Goal: Task Accomplishment & Management: Complete application form

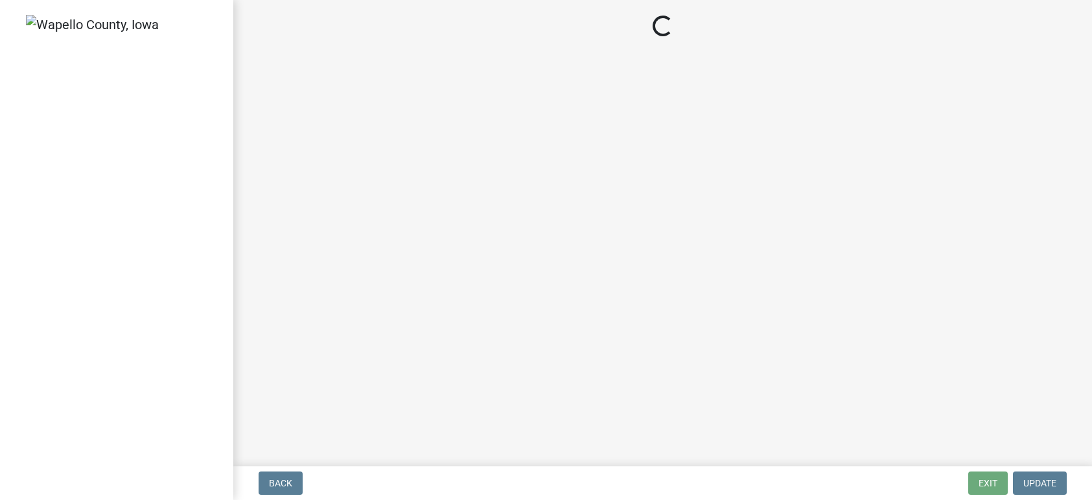
select select "408f09a4-2532-4d1e-9bea-eda4bc62749f"
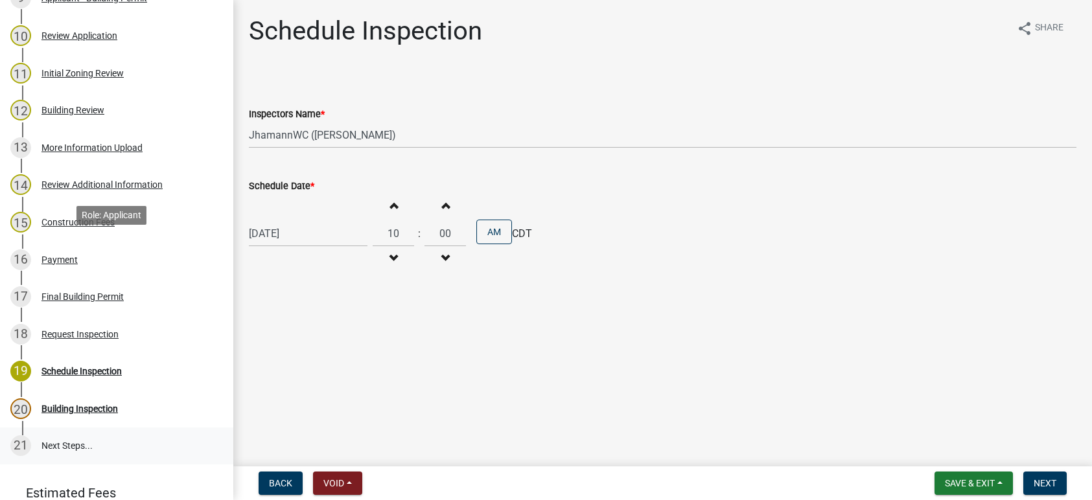
scroll to position [583, 0]
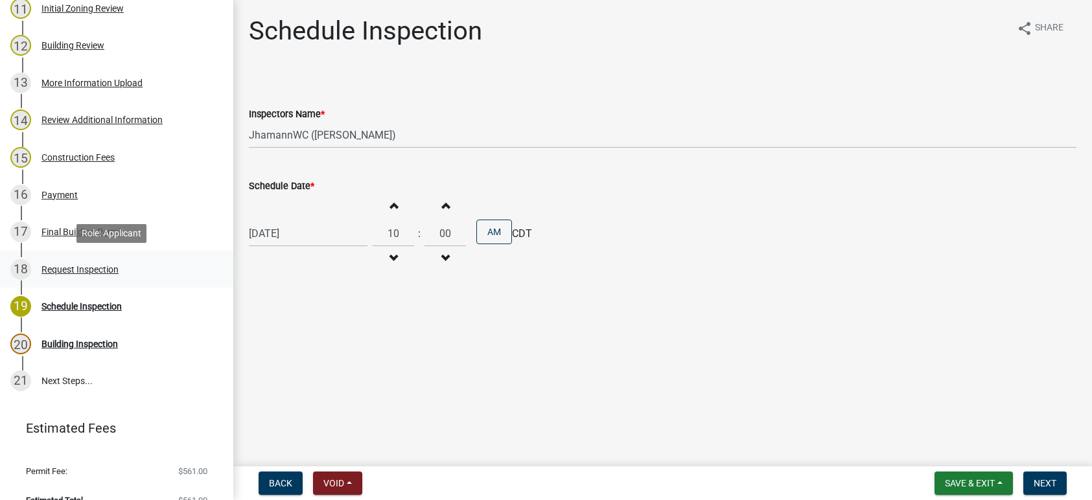
click at [70, 265] on div "Request Inspection" at bounding box center [79, 269] width 77 height 9
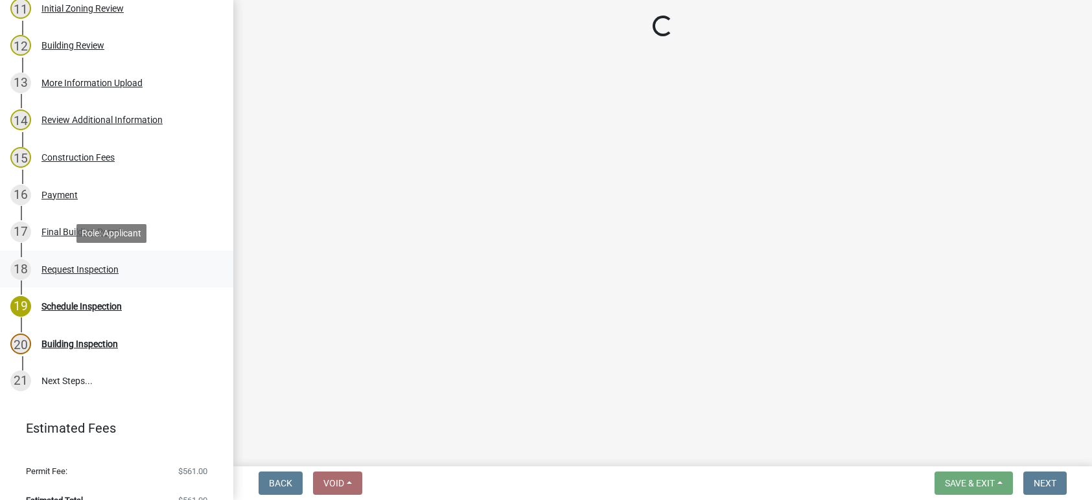
select select "ad0f7676-0e80-4567-b6ee-3d178a1d3f61"
select select "742addad-afe1-45b9-a98f-4ea548591326"
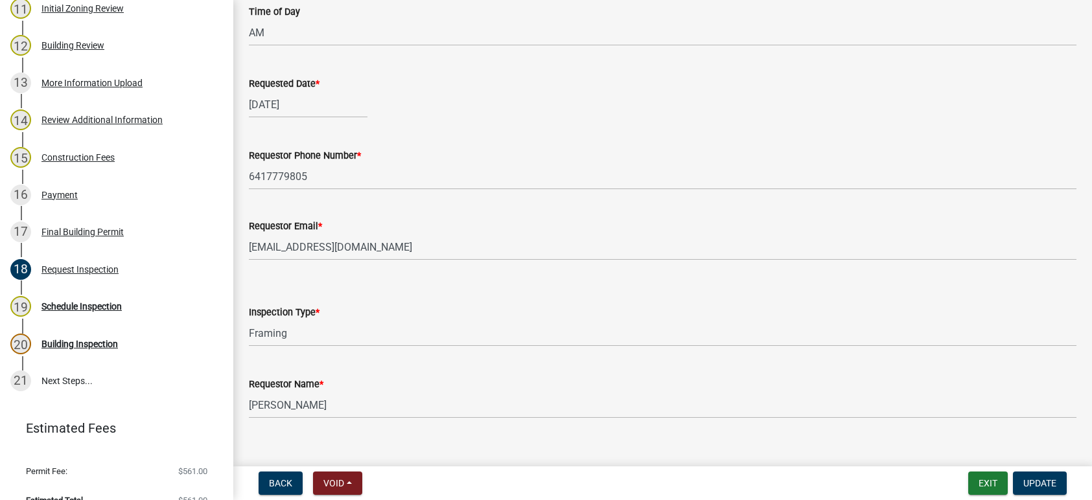
scroll to position [246, 0]
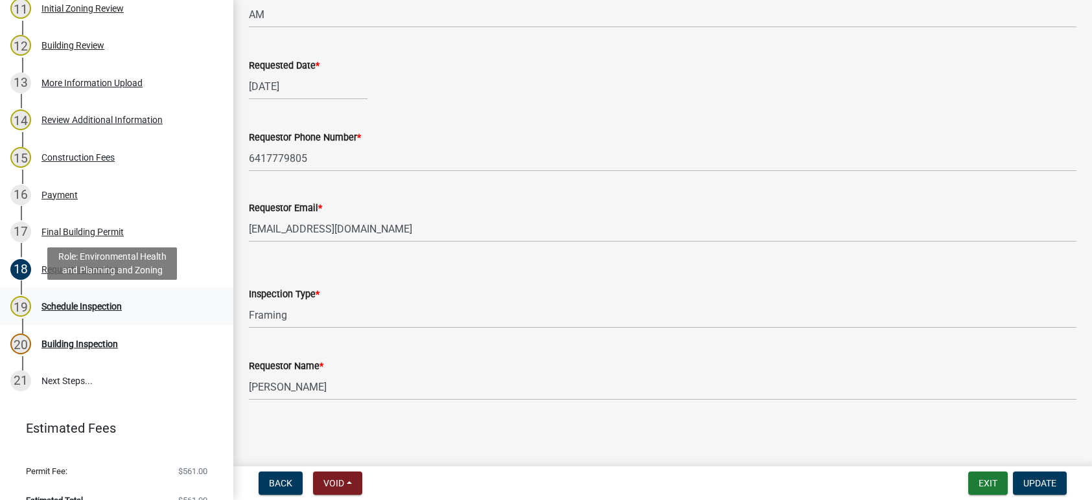
click at [73, 305] on div "Schedule Inspection" at bounding box center [81, 306] width 80 height 9
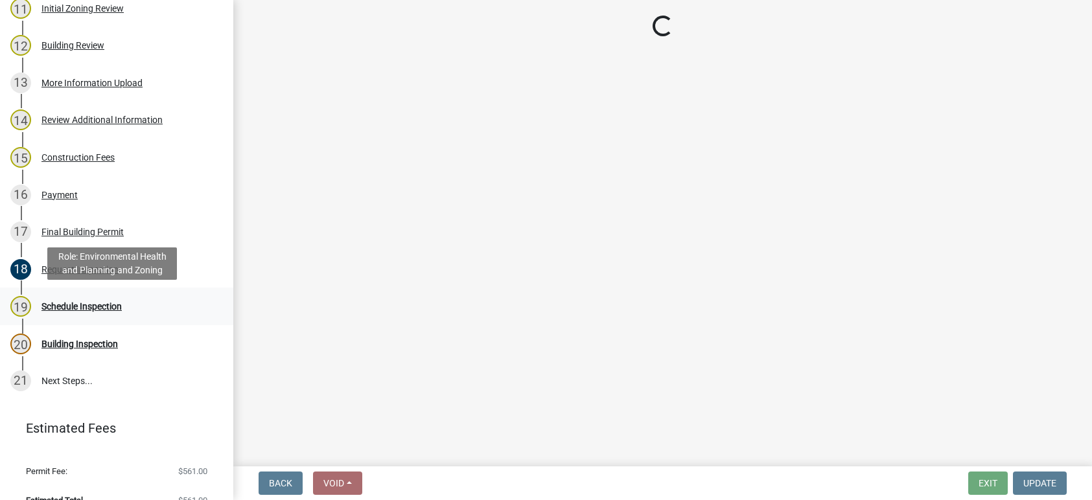
scroll to position [0, 0]
select select "408f09a4-2532-4d1e-9bea-eda4bc62749f"
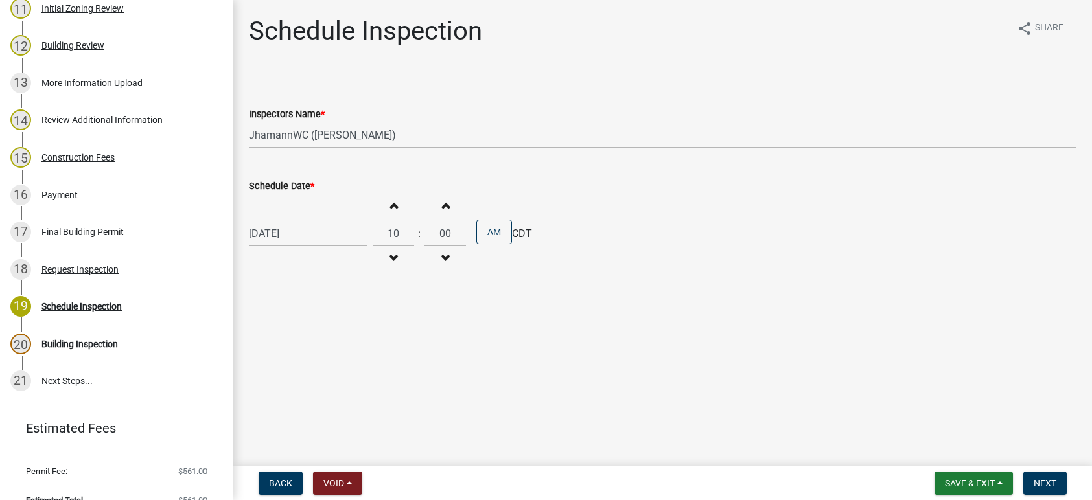
click at [293, 237] on div "[DATE]" at bounding box center [308, 233] width 119 height 27
select select "9"
select select "2025"
click at [307, 343] on div "17" at bounding box center [303, 344] width 21 height 21
type input "[DATE]"
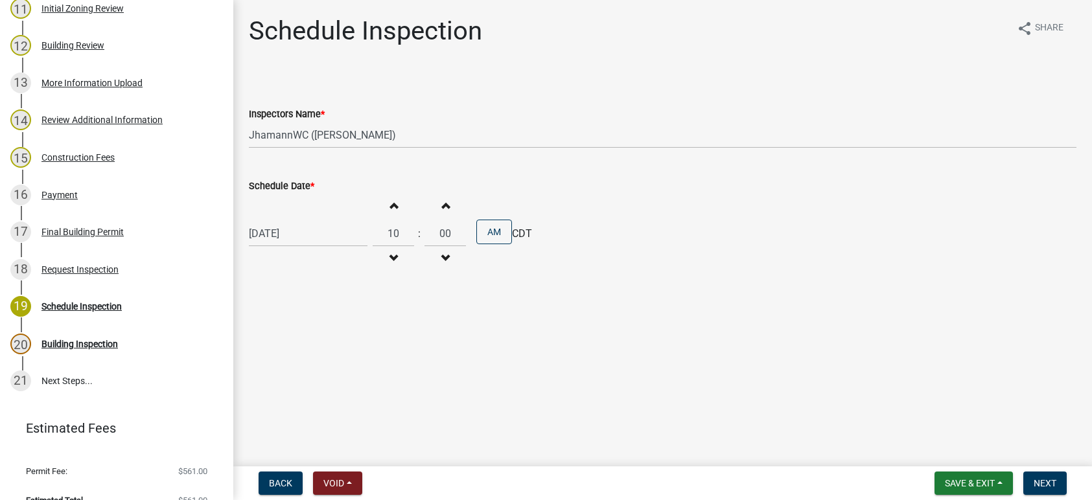
click at [386, 252] on button "Decrement hours" at bounding box center [393, 258] width 27 height 23
type input "09"
click at [1044, 482] on span "Next" at bounding box center [1045, 483] width 23 height 10
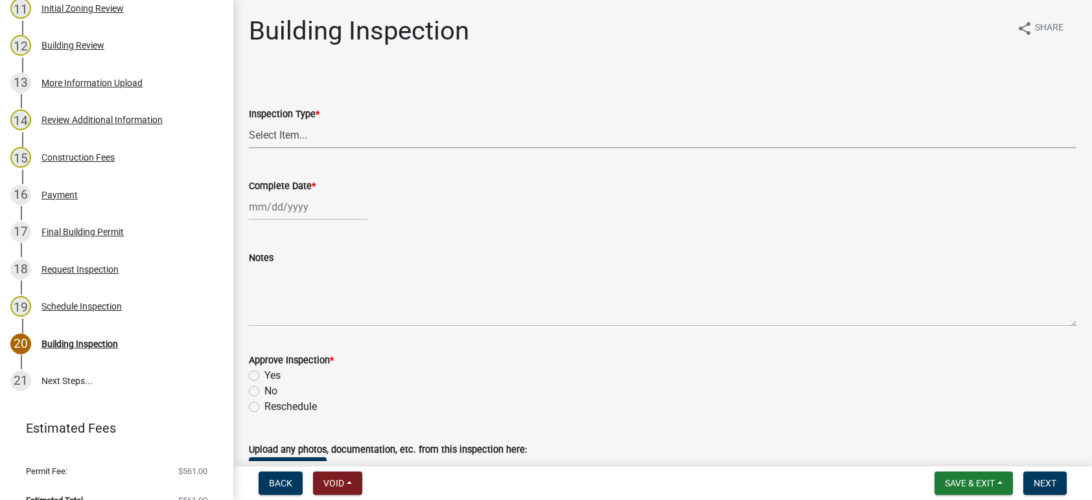
click at [272, 135] on select "Select Item... Footing Foundation Framing Plumbing Electrical HVAC Final" at bounding box center [663, 135] width 828 height 27
click at [249, 122] on select "Select Item... Footing Foundation Framing Plumbing Electrical HVAC Final" at bounding box center [663, 135] width 828 height 27
select select "c48e781a-5b27-4450-a184-1f9320c34a90"
click at [272, 480] on span "Back" at bounding box center [280, 483] width 23 height 10
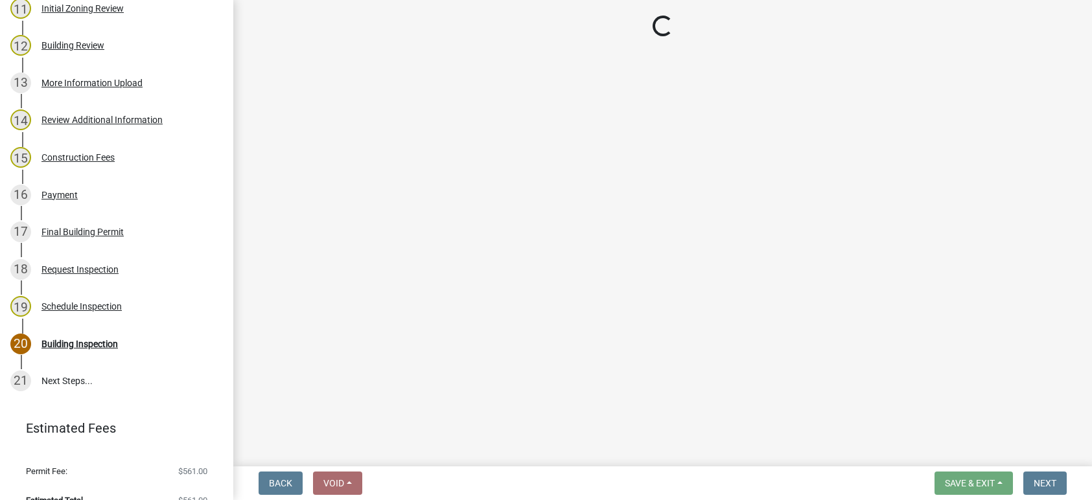
select select "408f09a4-2532-4d1e-9bea-eda4bc62749f"
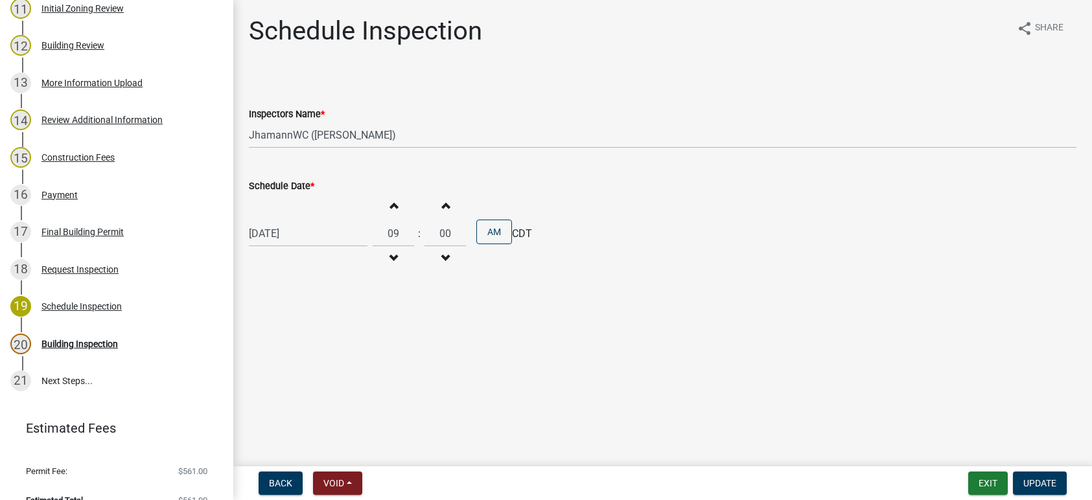
select select "9"
select select "2025"
click at [290, 231] on div "[DATE] [PERSON_NAME] Apr [PERSON_NAME][DATE] Sep Oct Nov [DATE] 1526 1527 1528 …" at bounding box center [308, 233] width 119 height 27
click at [303, 340] on div "17" at bounding box center [303, 344] width 21 height 21
click at [993, 483] on button "Exit" at bounding box center [989, 483] width 40 height 23
